Goal: Task Accomplishment & Management: Complete application form

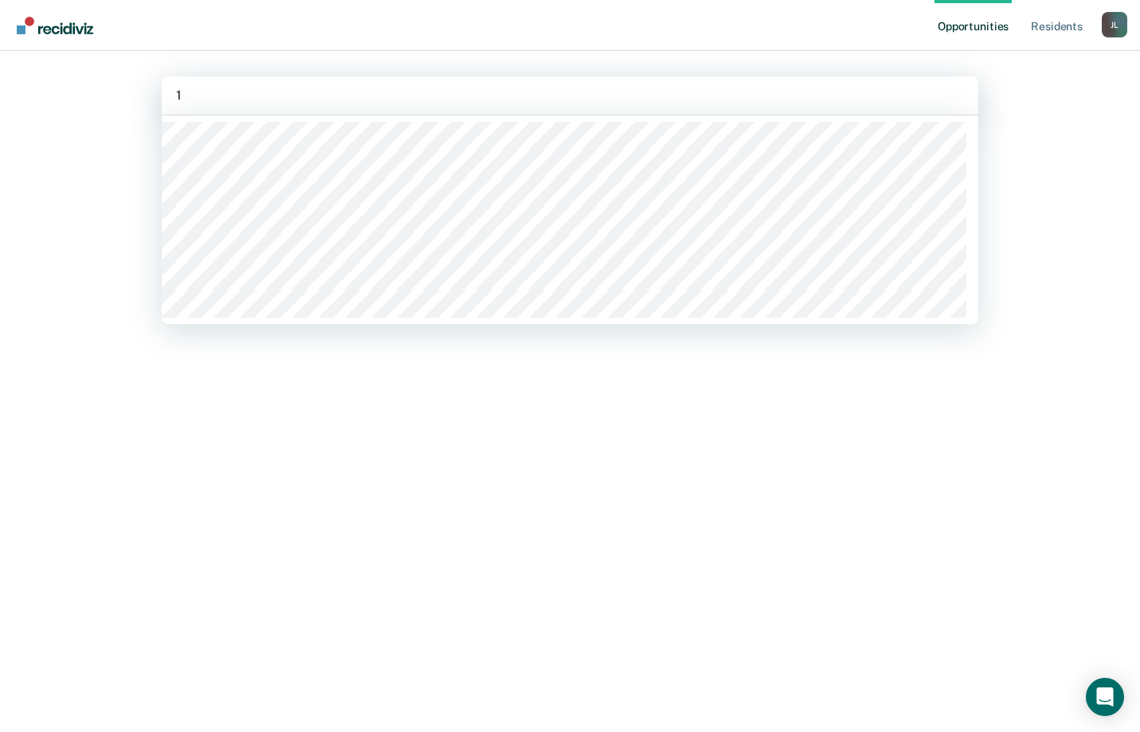
type input "15"
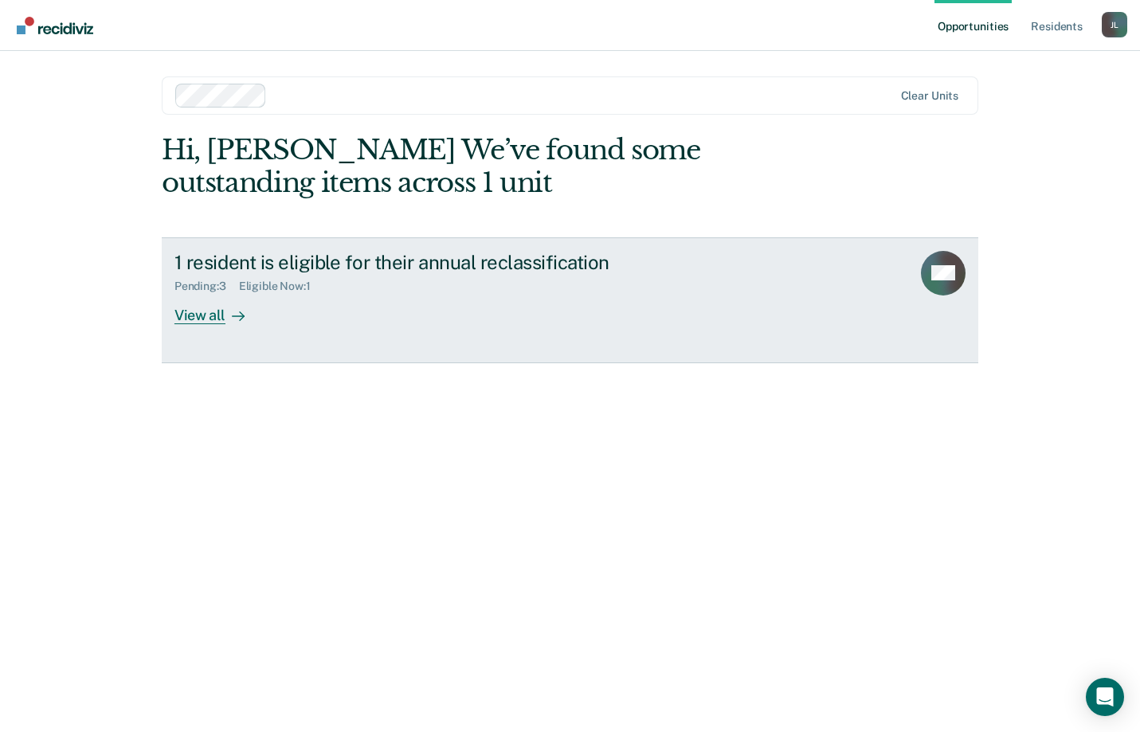
click at [190, 317] on div "View all" at bounding box center [219, 308] width 89 height 31
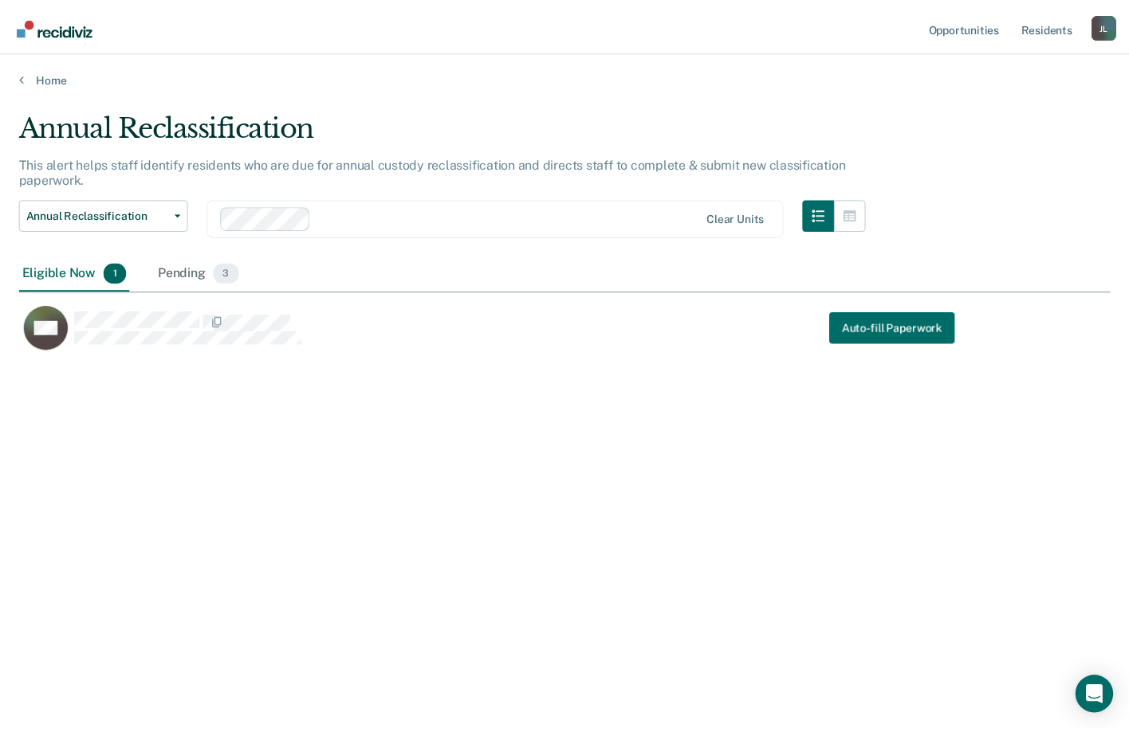
scroll to position [491, 1090]
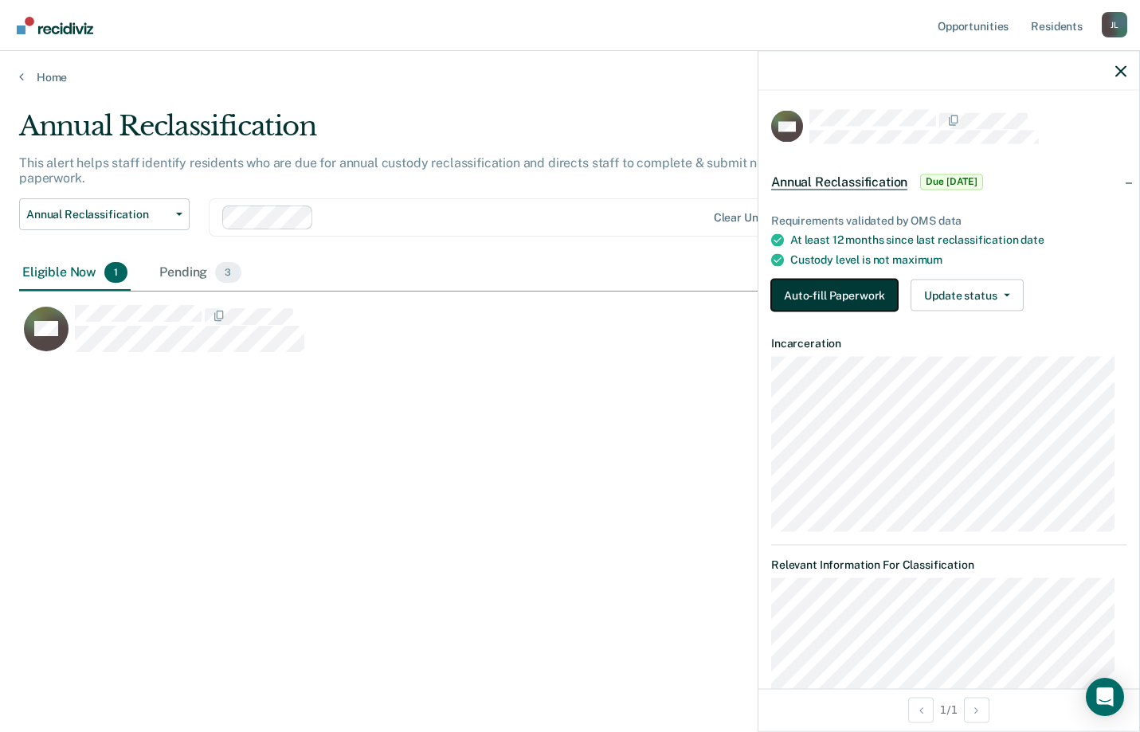
click at [821, 293] on button "Auto-fill Paperwork" at bounding box center [834, 296] width 127 height 32
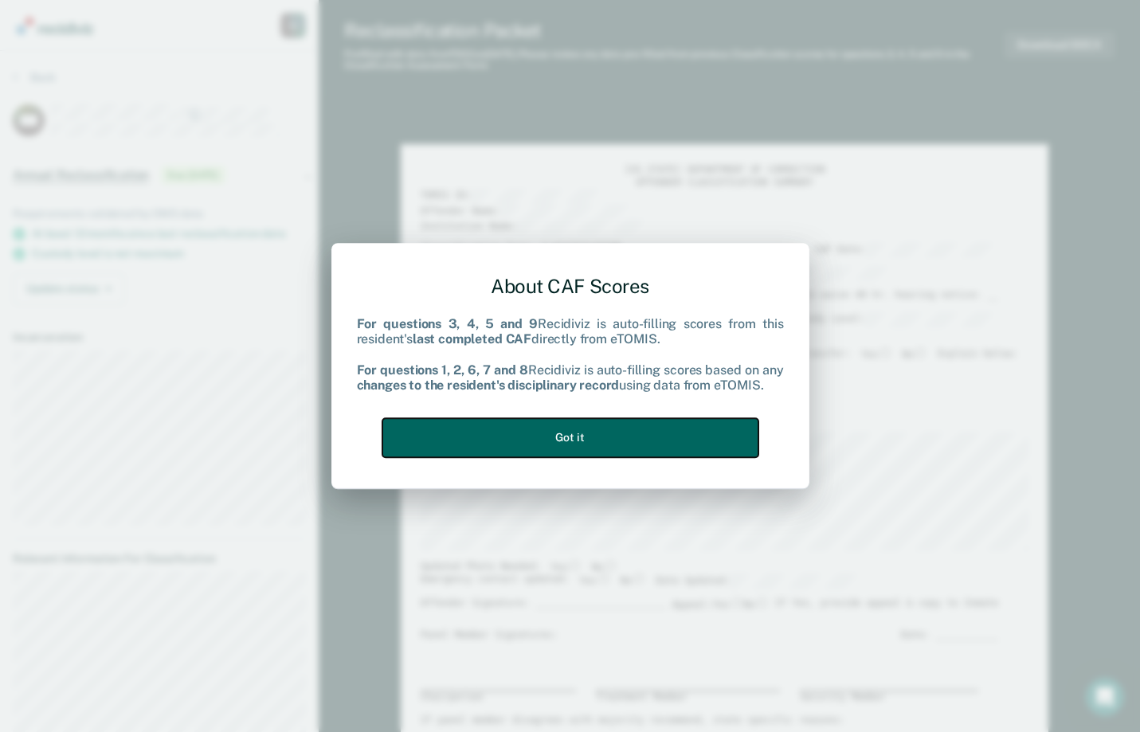
click at [575, 433] on button "Got it" at bounding box center [571, 437] width 376 height 39
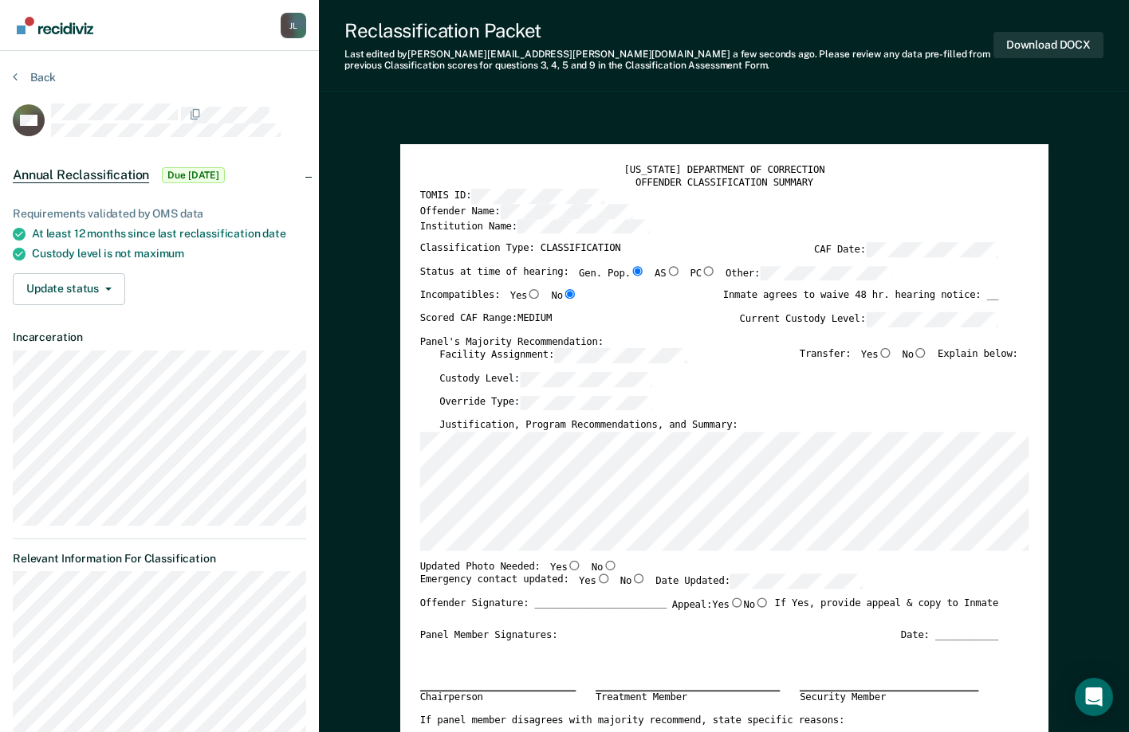
click at [928, 354] on input "No" at bounding box center [920, 353] width 14 height 10
type textarea "x"
radio input "true"
click at [1061, 41] on button "Download DOCX" at bounding box center [1048, 45] width 110 height 26
type textarea "x"
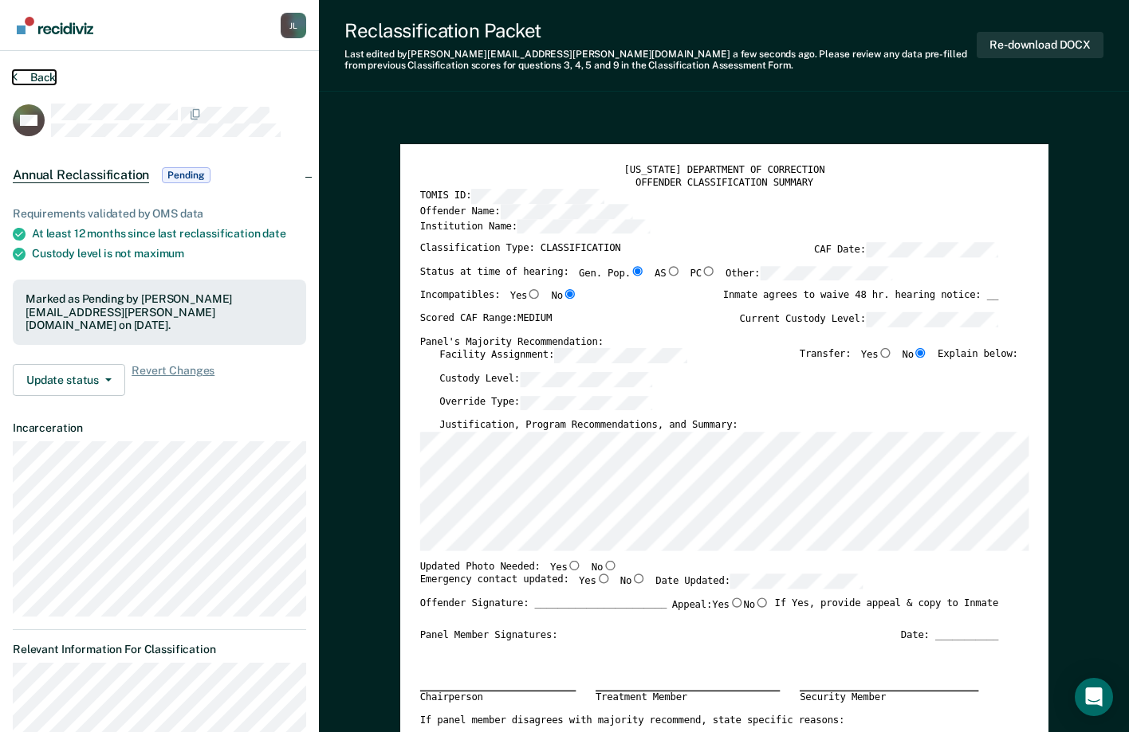
click at [15, 76] on icon at bounding box center [15, 76] width 5 height 13
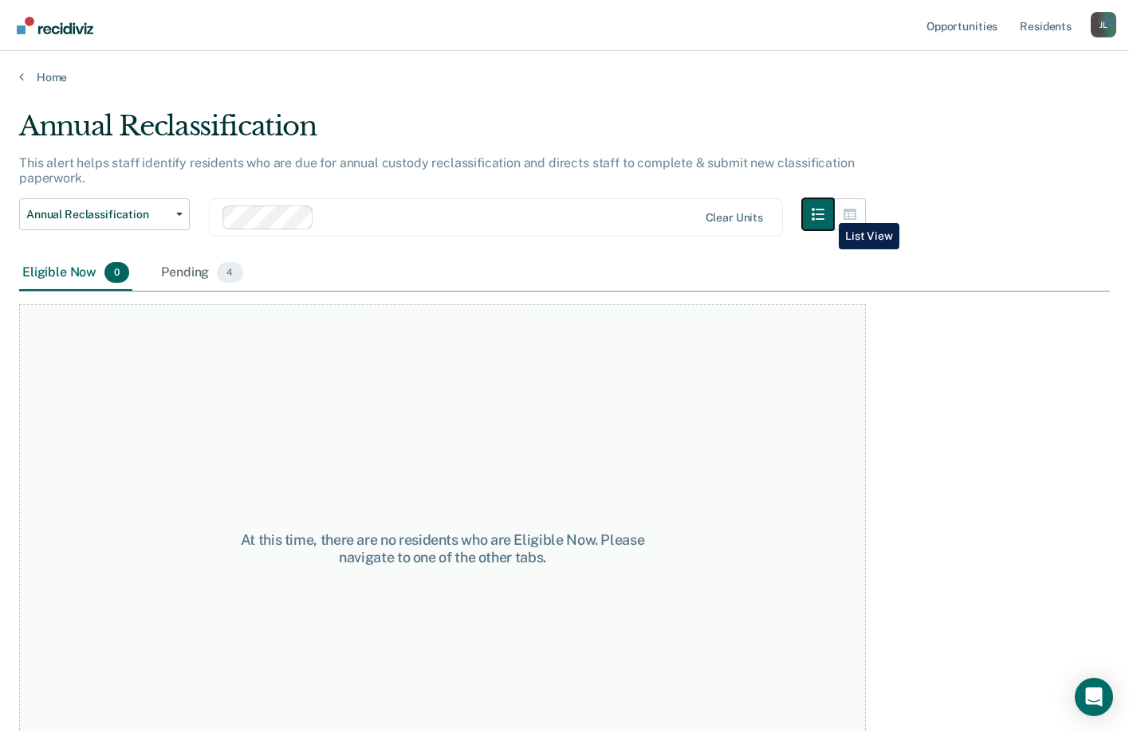
click at [824, 211] on icon "button" at bounding box center [817, 214] width 13 height 13
click at [851, 213] on button "button" at bounding box center [850, 214] width 32 height 32
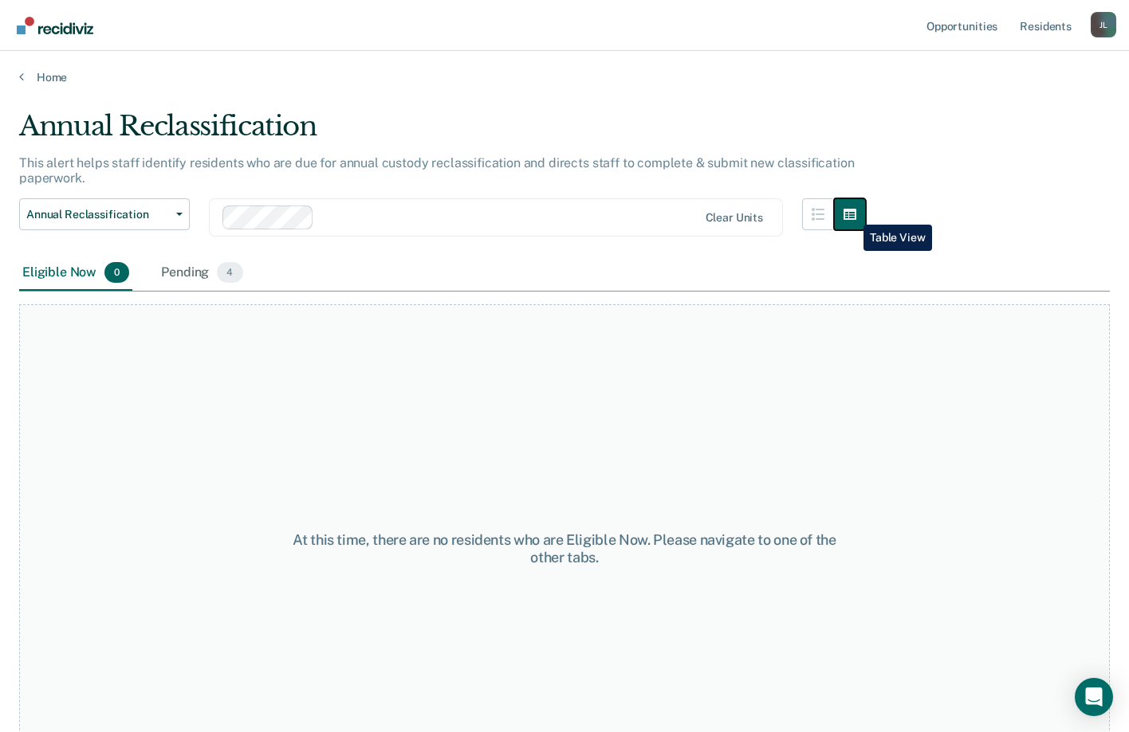
click at [851, 213] on button "button" at bounding box center [850, 214] width 32 height 32
click at [824, 211] on icon "button" at bounding box center [817, 214] width 13 height 13
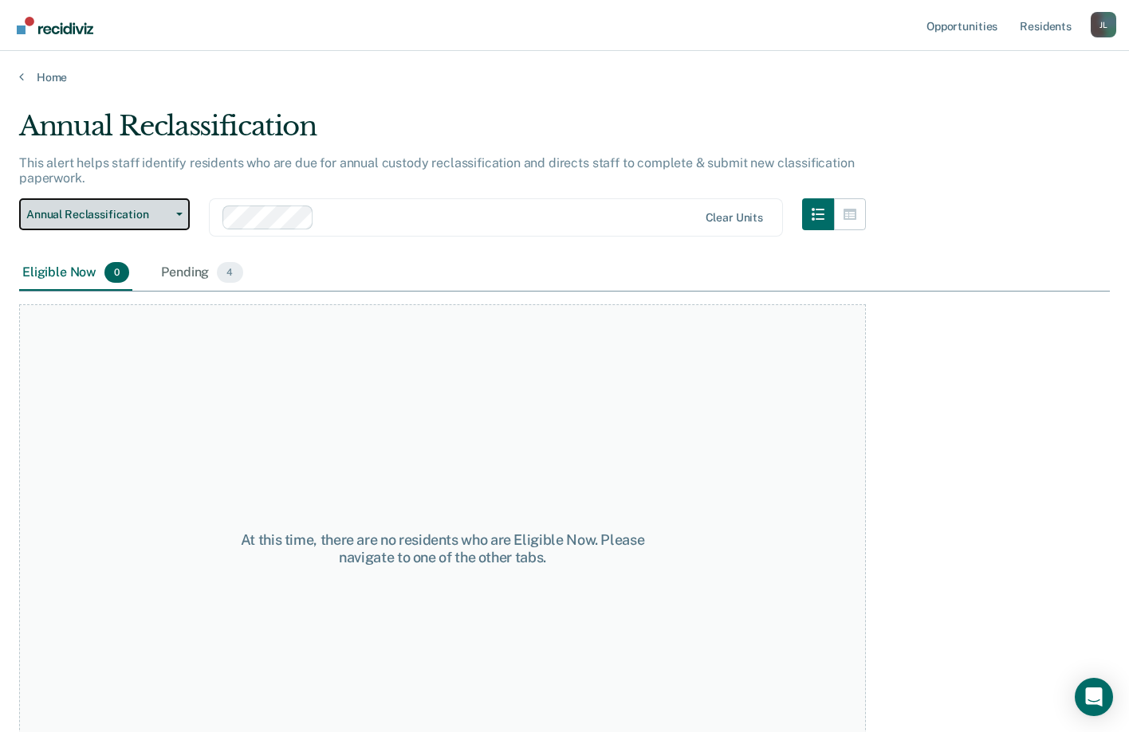
click at [180, 214] on icon "button" at bounding box center [179, 214] width 6 height 3
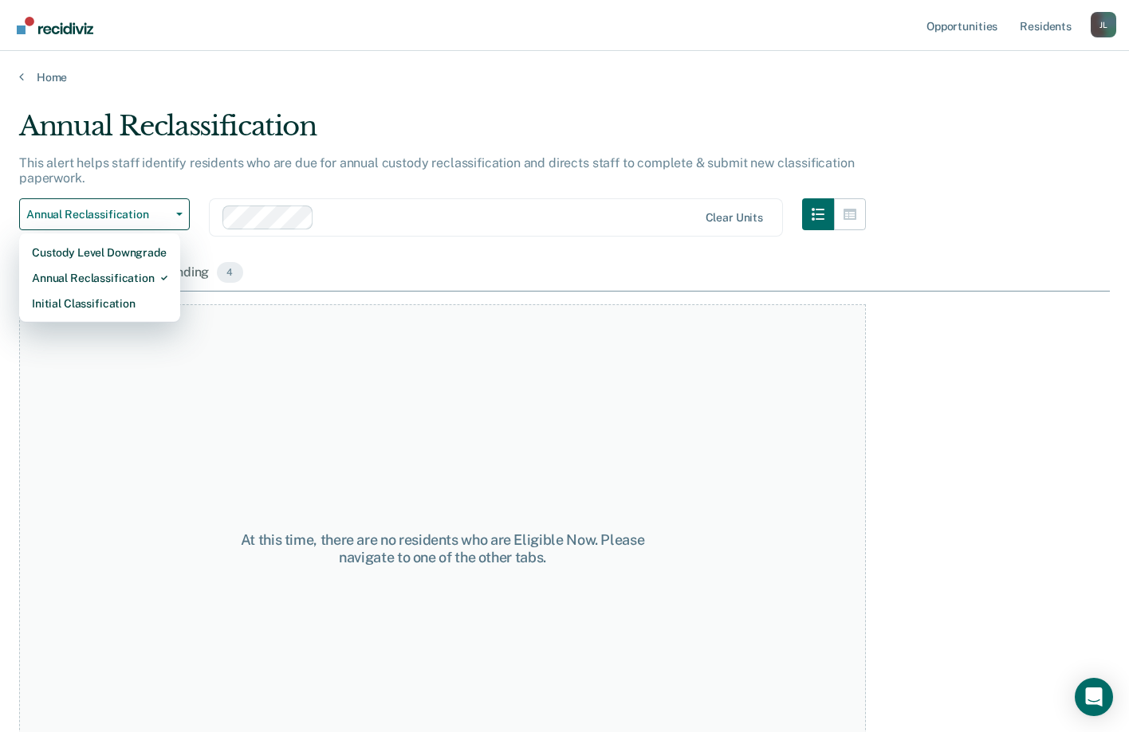
click at [238, 181] on div "This alert helps staff identify residents who are due for annual custody reclas…" at bounding box center [442, 176] width 846 height 43
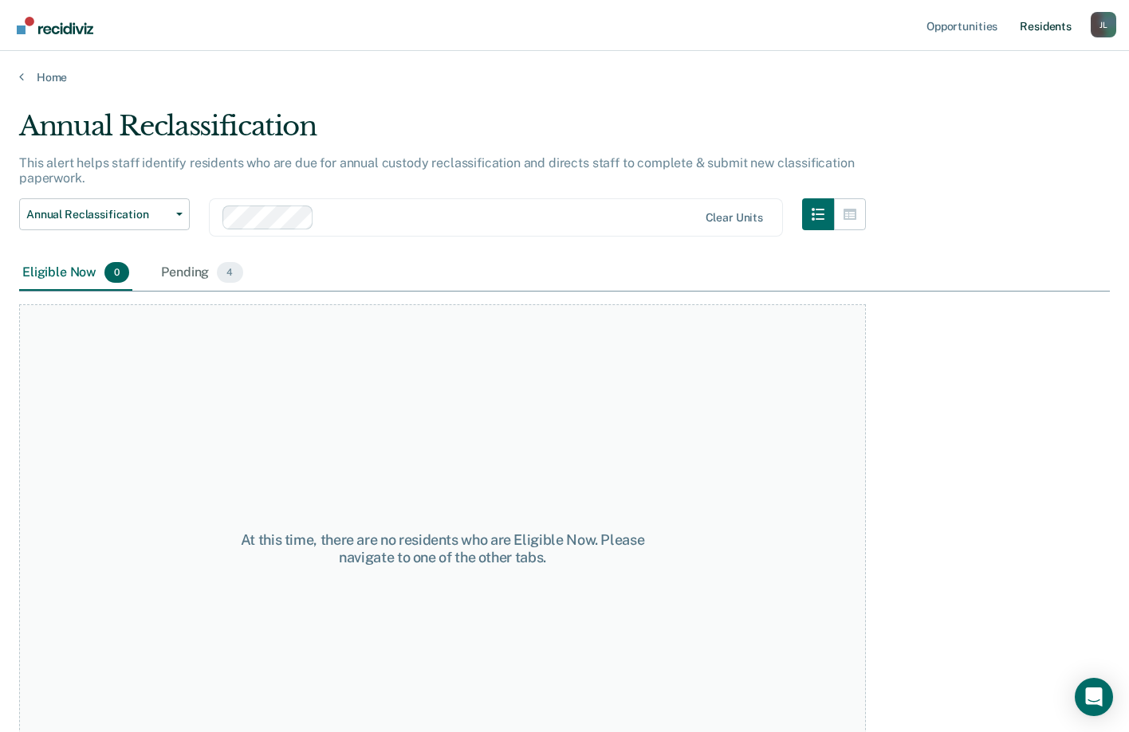
click at [1046, 26] on link "Resident s" at bounding box center [1045, 25] width 58 height 51
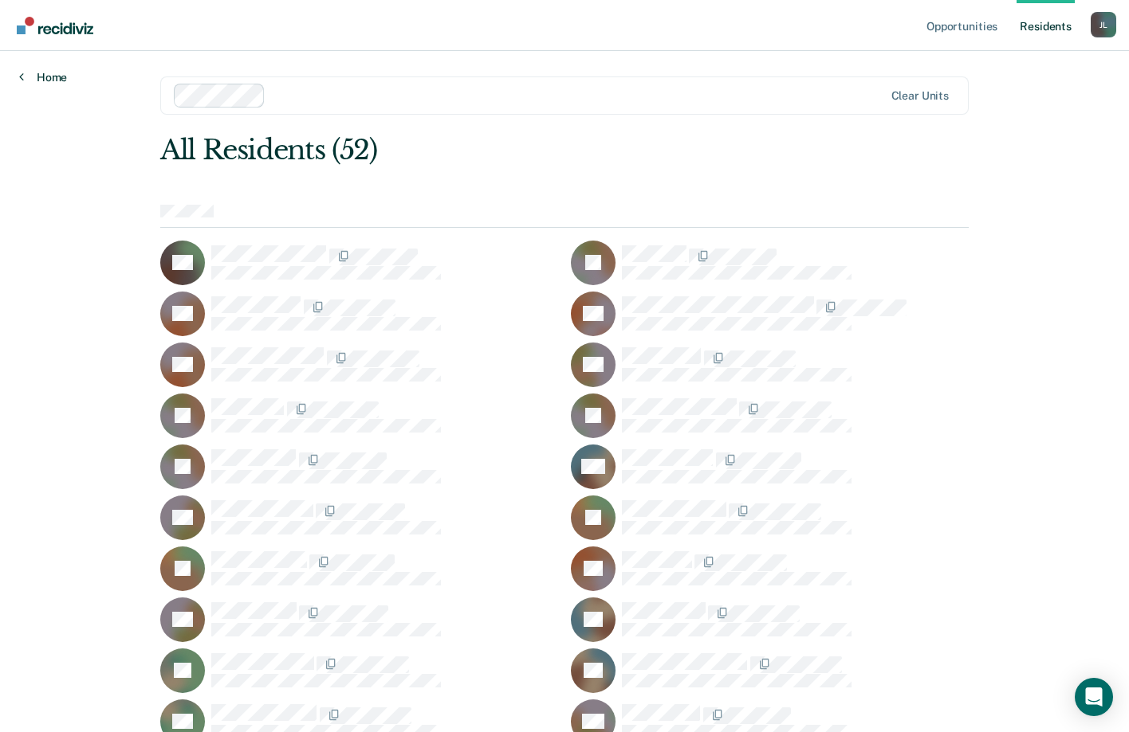
click at [45, 74] on link "Home" at bounding box center [43, 77] width 48 height 14
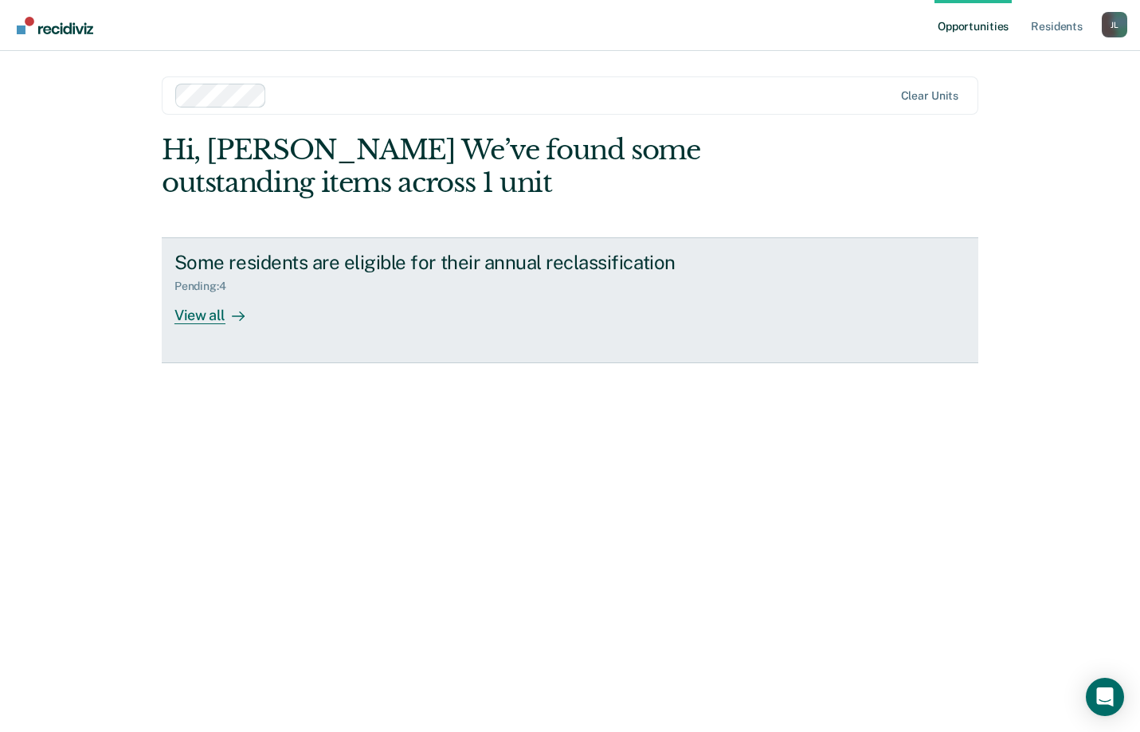
click at [199, 318] on div "View all" at bounding box center [219, 308] width 89 height 31
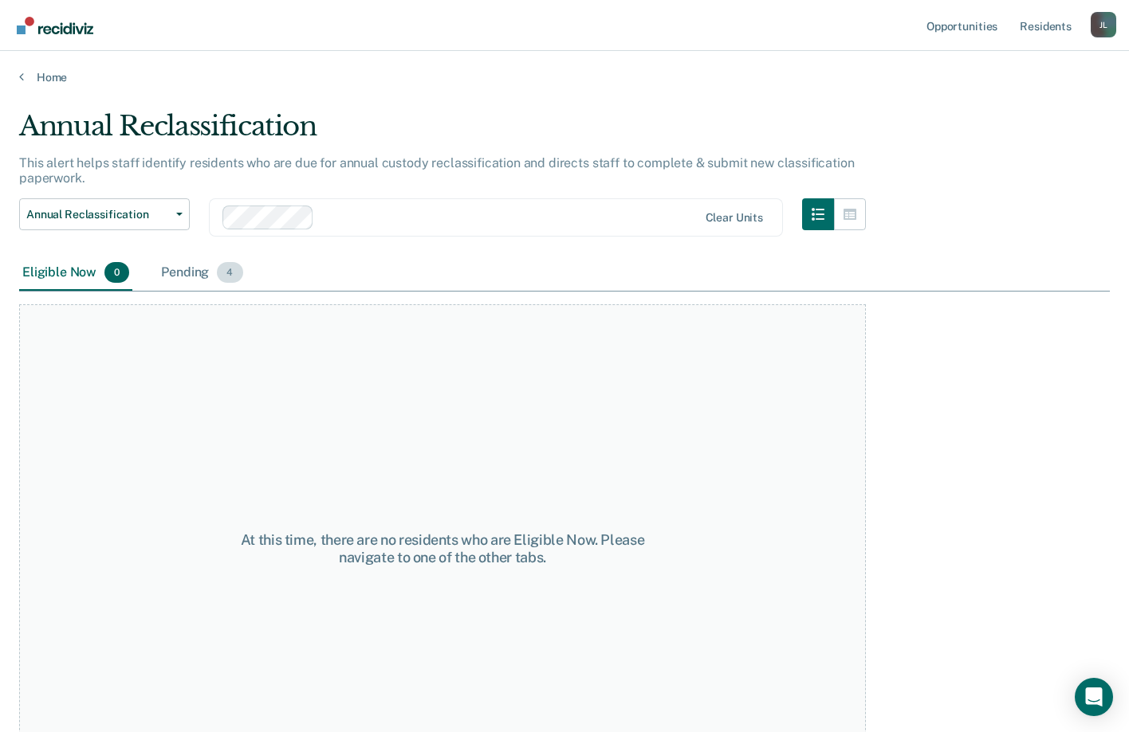
click at [181, 275] on div "Pending 4" at bounding box center [202, 273] width 88 height 35
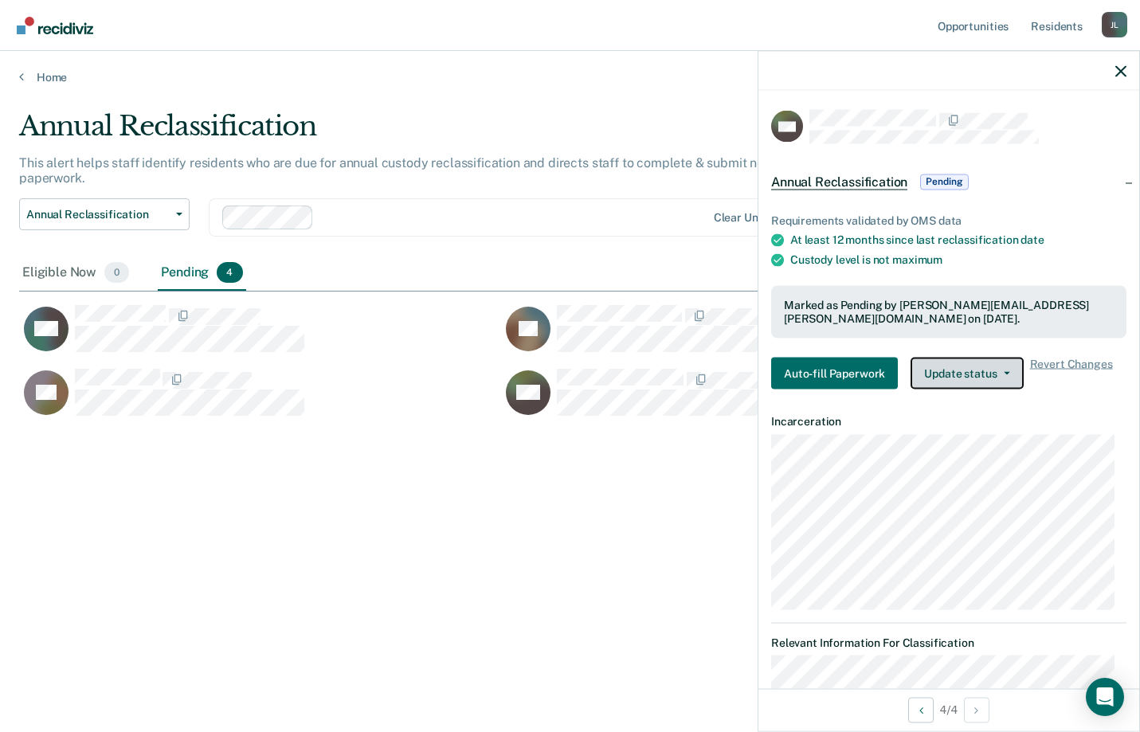
click at [1004, 372] on icon "button" at bounding box center [1007, 372] width 6 height 3
click at [1112, 22] on div "[PERSON_NAME]" at bounding box center [1115, 25] width 26 height 26
click at [848, 69] on div at bounding box center [949, 71] width 381 height 40
click at [53, 76] on link "Home" at bounding box center [570, 77] width 1102 height 14
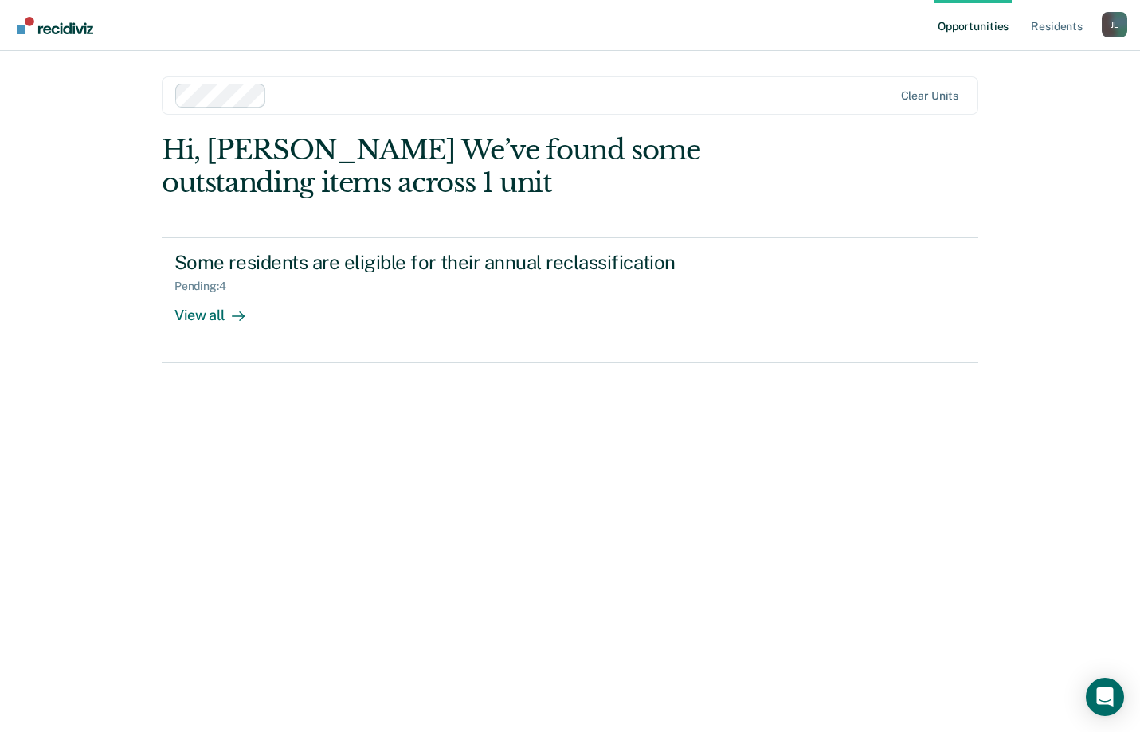
click at [974, 29] on link "Opportunities" at bounding box center [973, 25] width 77 height 51
click at [1046, 29] on link "Resident s" at bounding box center [1057, 25] width 58 height 51
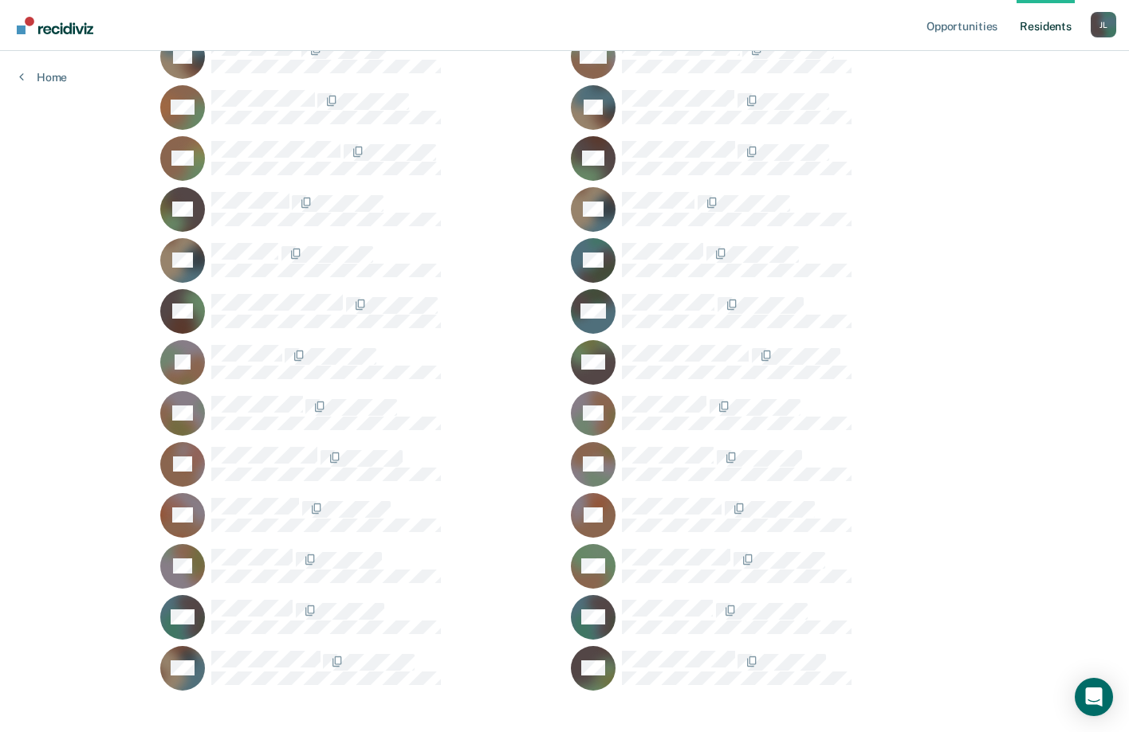
scroll to position [889, 0]
